Goal: Information Seeking & Learning: Obtain resource

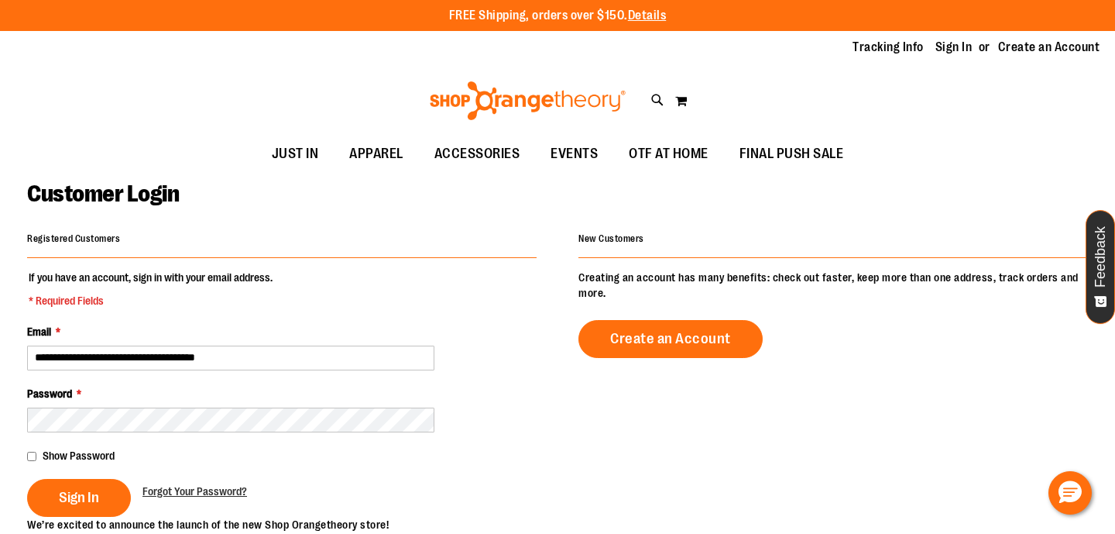
type input "**********"
click at [82, 490] on span "Sign In" at bounding box center [79, 497] width 40 height 17
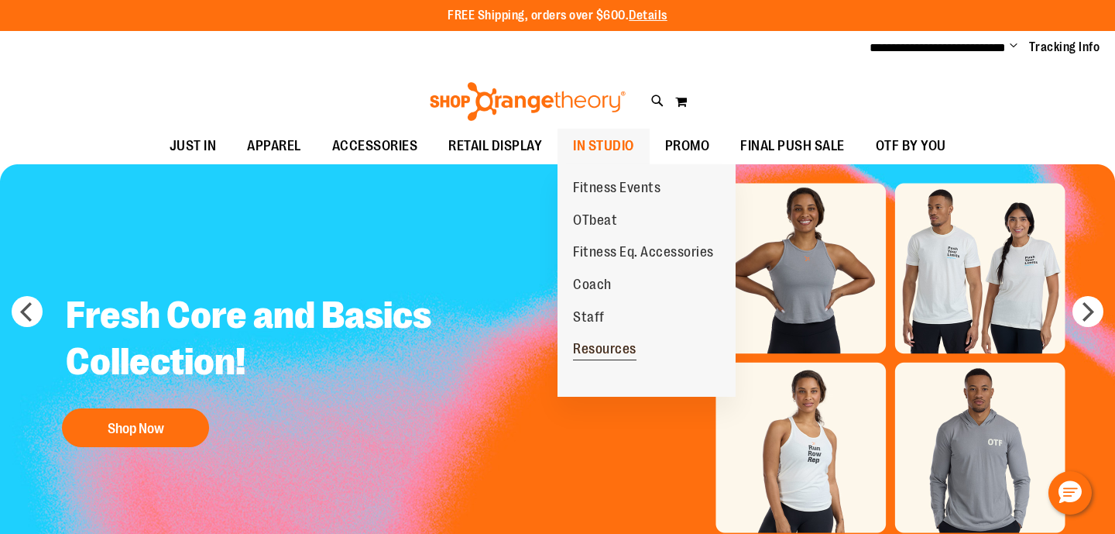
click at [615, 341] on span "Resources" at bounding box center [604, 350] width 63 height 19
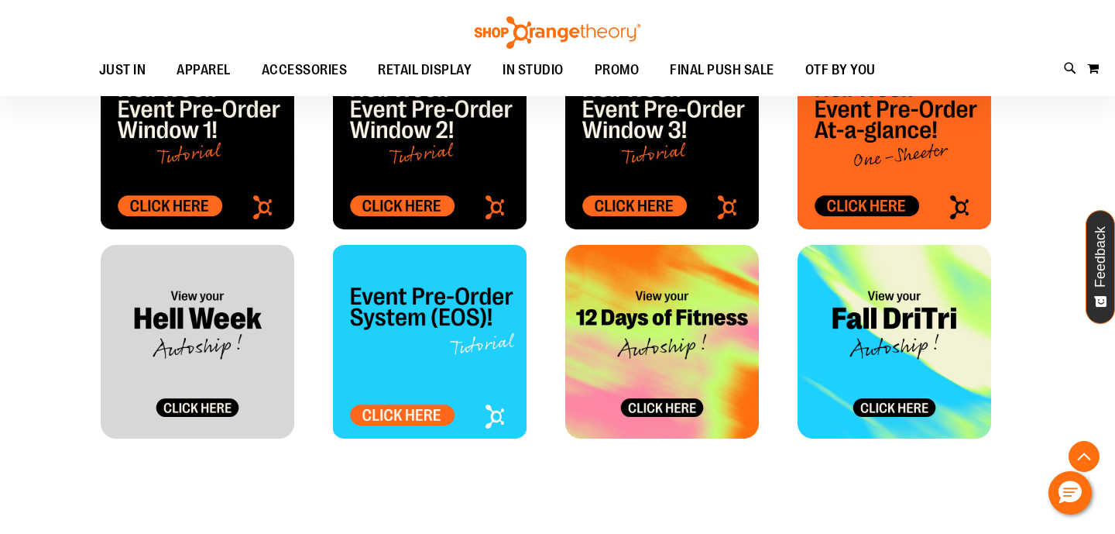
scroll to position [718, 0]
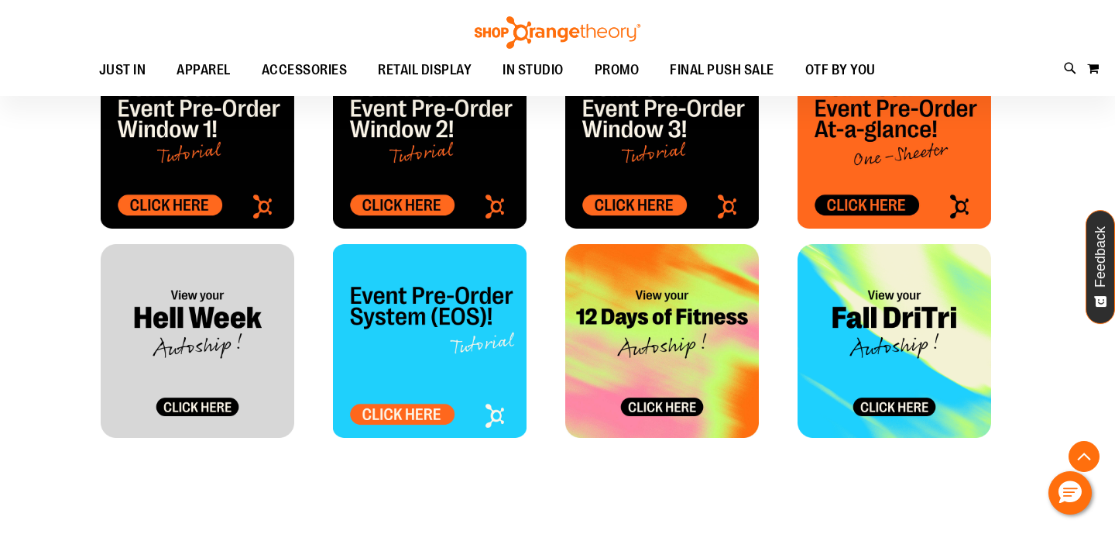
click at [666, 197] on img at bounding box center [662, 132] width 194 height 194
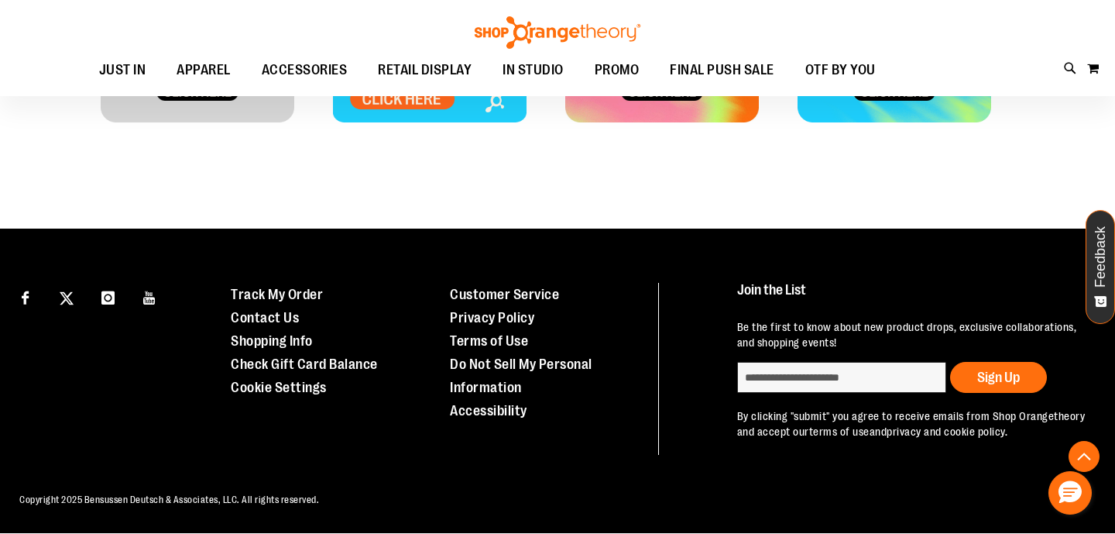
scroll to position [1029, 0]
